Goal: Find contact information: Find contact information

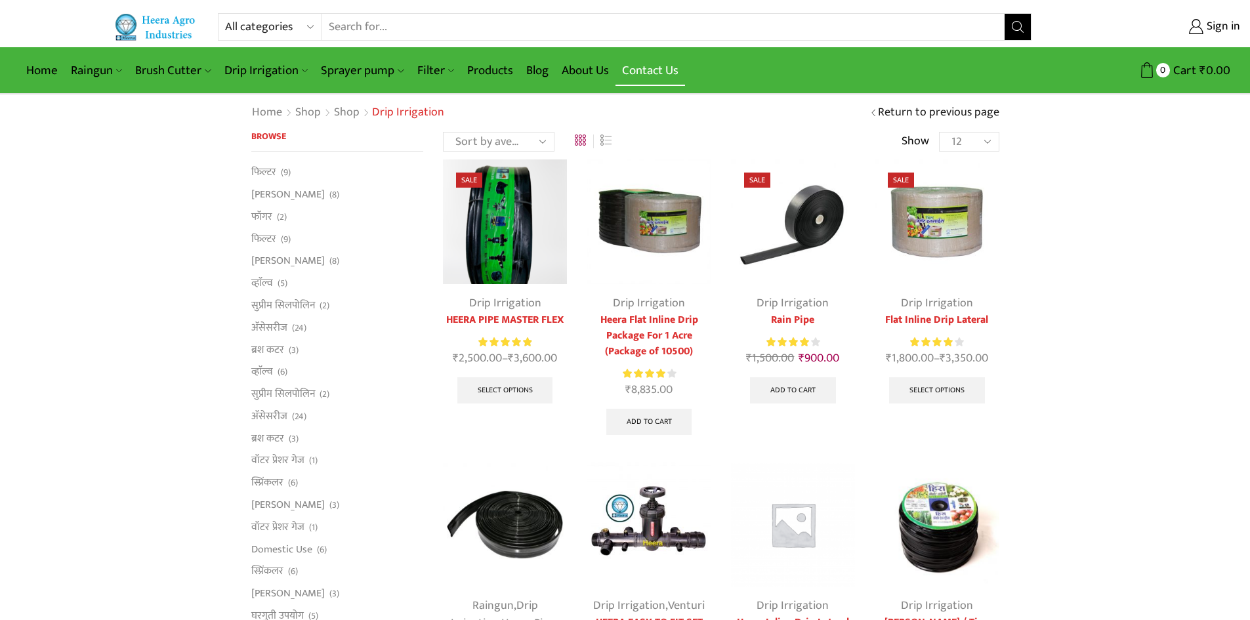
click at [661, 74] on link "Contact Us" at bounding box center [650, 70] width 70 height 31
